Goal: Information Seeking & Learning: Learn about a topic

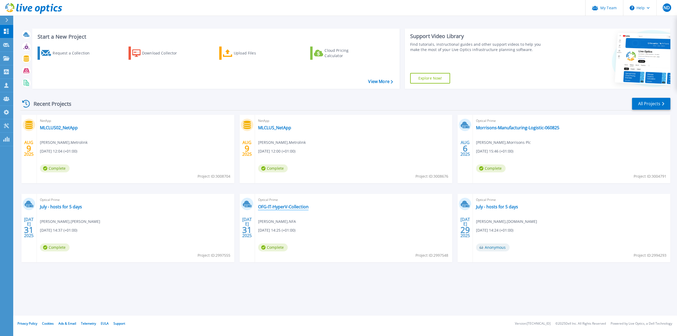
click at [283, 205] on link "OFG-IT-HyperV-Collection" at bounding box center [283, 206] width 51 height 5
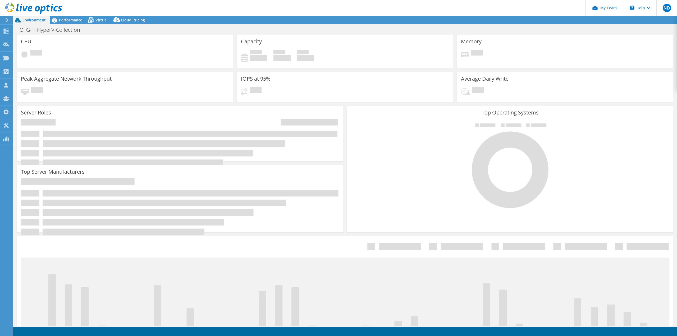
select select "USD"
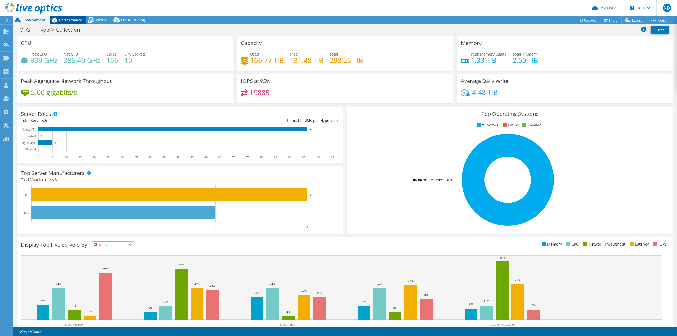
click at [71, 19] on span "Performance" at bounding box center [70, 19] width 23 height 5
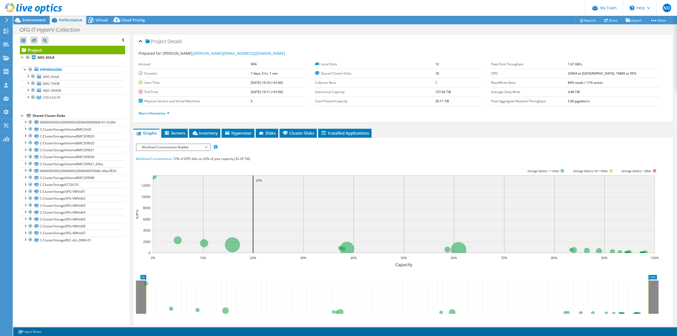
click at [193, 148] on span "Workload Concentration Bubble" at bounding box center [173, 147] width 68 height 6
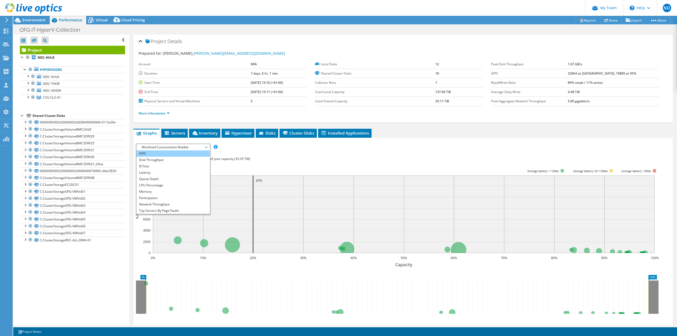
click at [156, 154] on li "IOPS" at bounding box center [172, 154] width 73 height 6
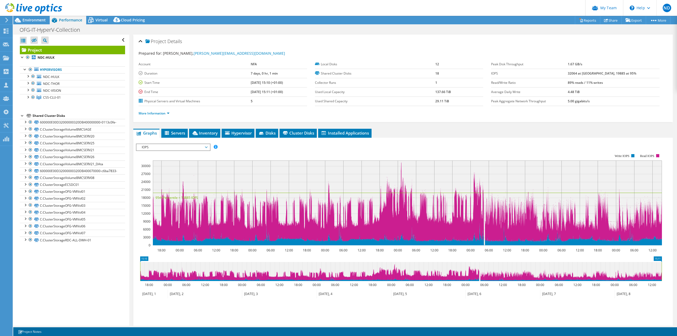
click at [158, 146] on span "IOPS" at bounding box center [173, 147] width 68 height 6
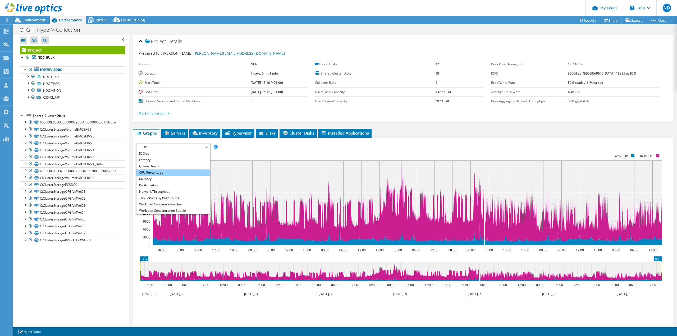
scroll to position [19, 0]
click at [169, 200] on li "Workload Concentration Line" at bounding box center [172, 198] width 73 height 6
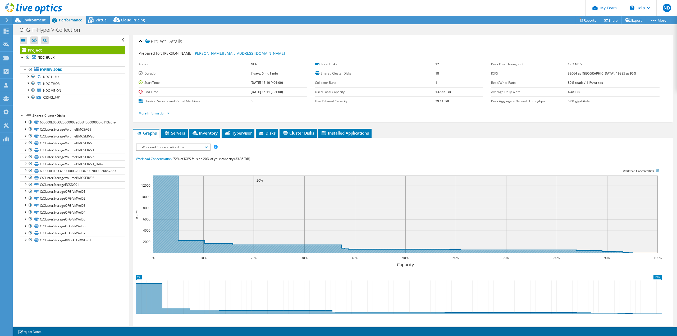
click at [165, 177] on icon at bounding box center [405, 215] width 505 height 78
click at [201, 150] on span "Workload Concentration Line" at bounding box center [173, 147] width 68 height 6
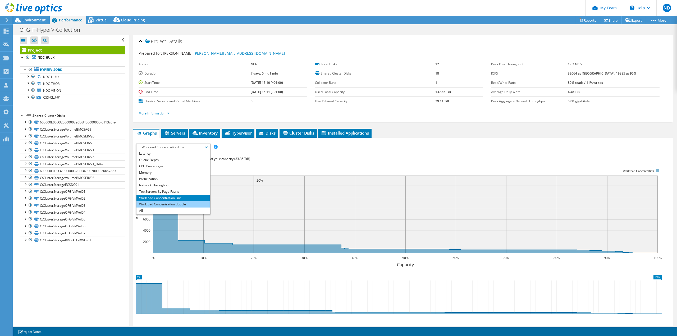
click at [174, 205] on li "Workload Concentration Bubble" at bounding box center [172, 204] width 73 height 6
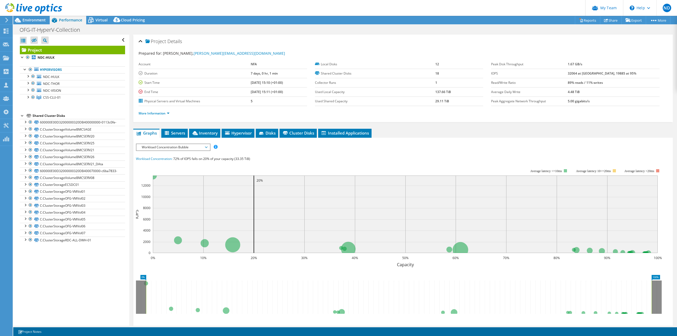
click at [197, 149] on span "Workload Concentration Bubble" at bounding box center [173, 147] width 68 height 6
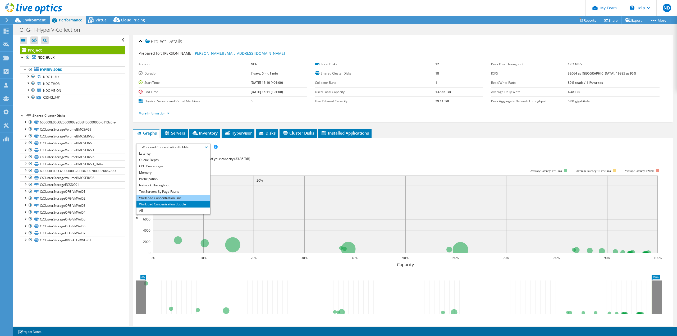
click at [170, 198] on li "Workload Concentration Line" at bounding box center [172, 198] width 73 height 6
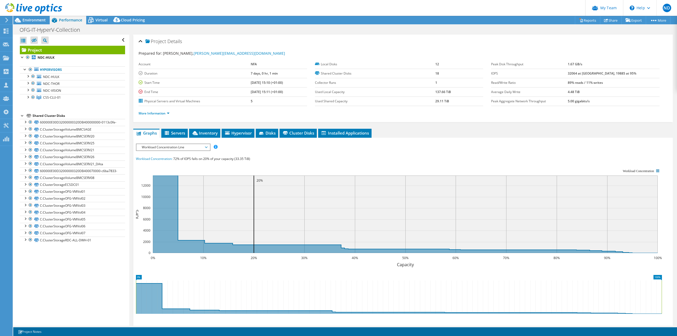
click at [177, 144] on div "Workload Concentration Line IOPS Disk Throughput IO Size Latency Queue Depth CP…" at bounding box center [173, 147] width 75 height 7
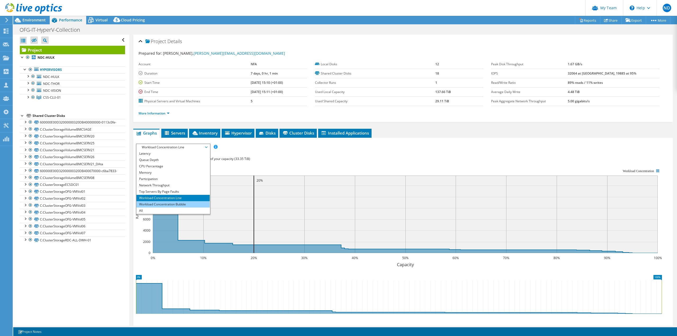
click at [172, 202] on li "Workload Concentration Bubble" at bounding box center [172, 204] width 73 height 6
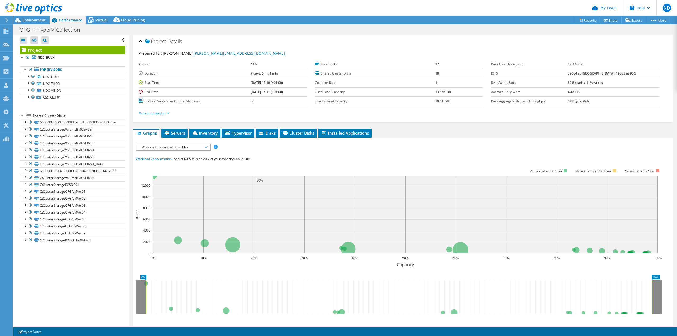
click at [179, 147] on span "Workload Concentration Bubble" at bounding box center [173, 147] width 68 height 6
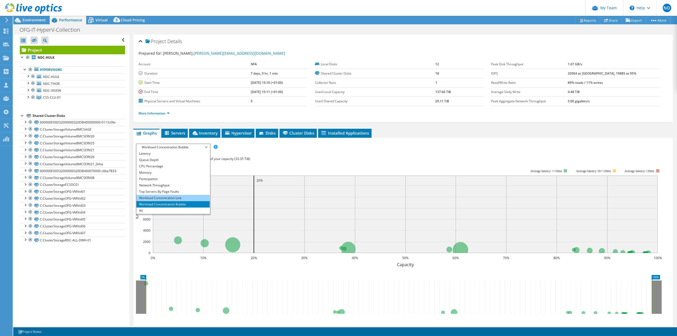
click at [172, 195] on li "Workload Concentration Line" at bounding box center [172, 198] width 73 height 6
